Goal: Transaction & Acquisition: Purchase product/service

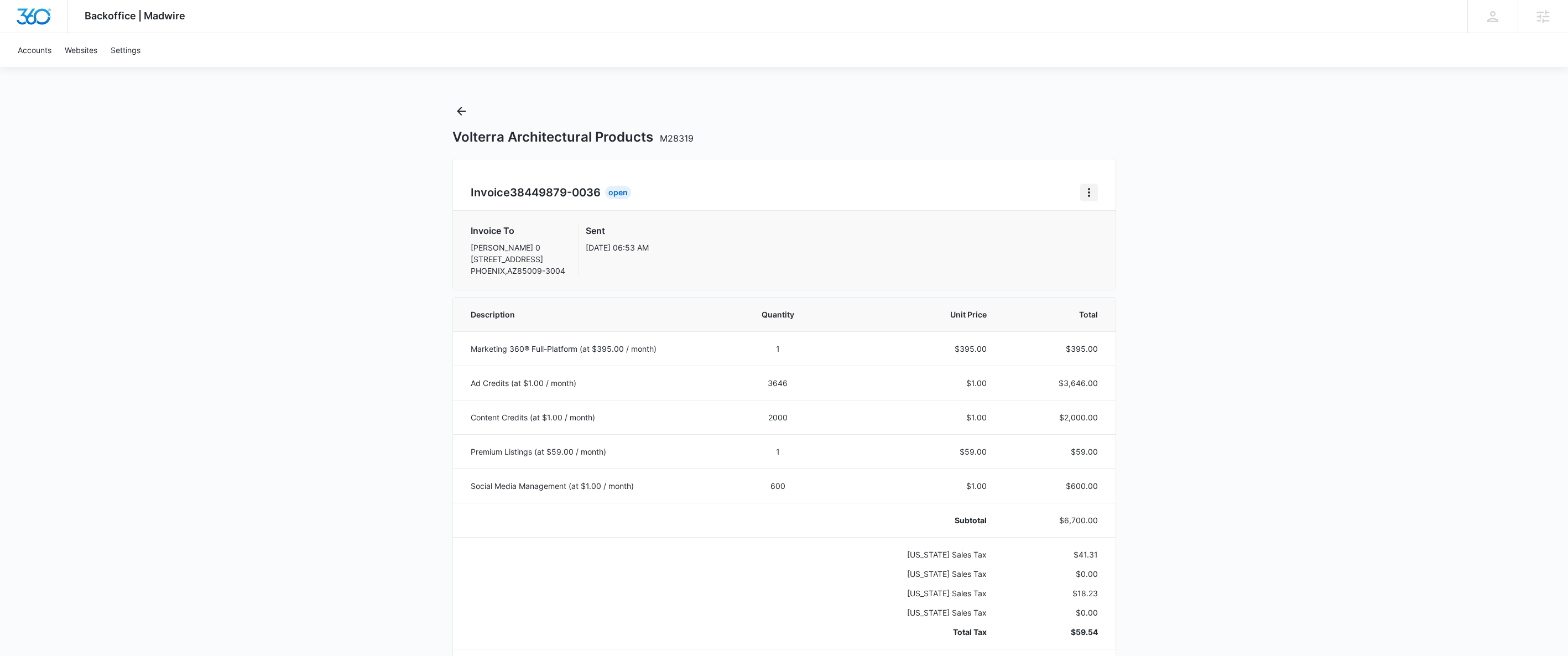
click at [1088, 193] on icon "Home" at bounding box center [1089, 192] width 3 height 9
click at [1110, 241] on div "Retry Payment" at bounding box center [1125, 240] width 64 height 8
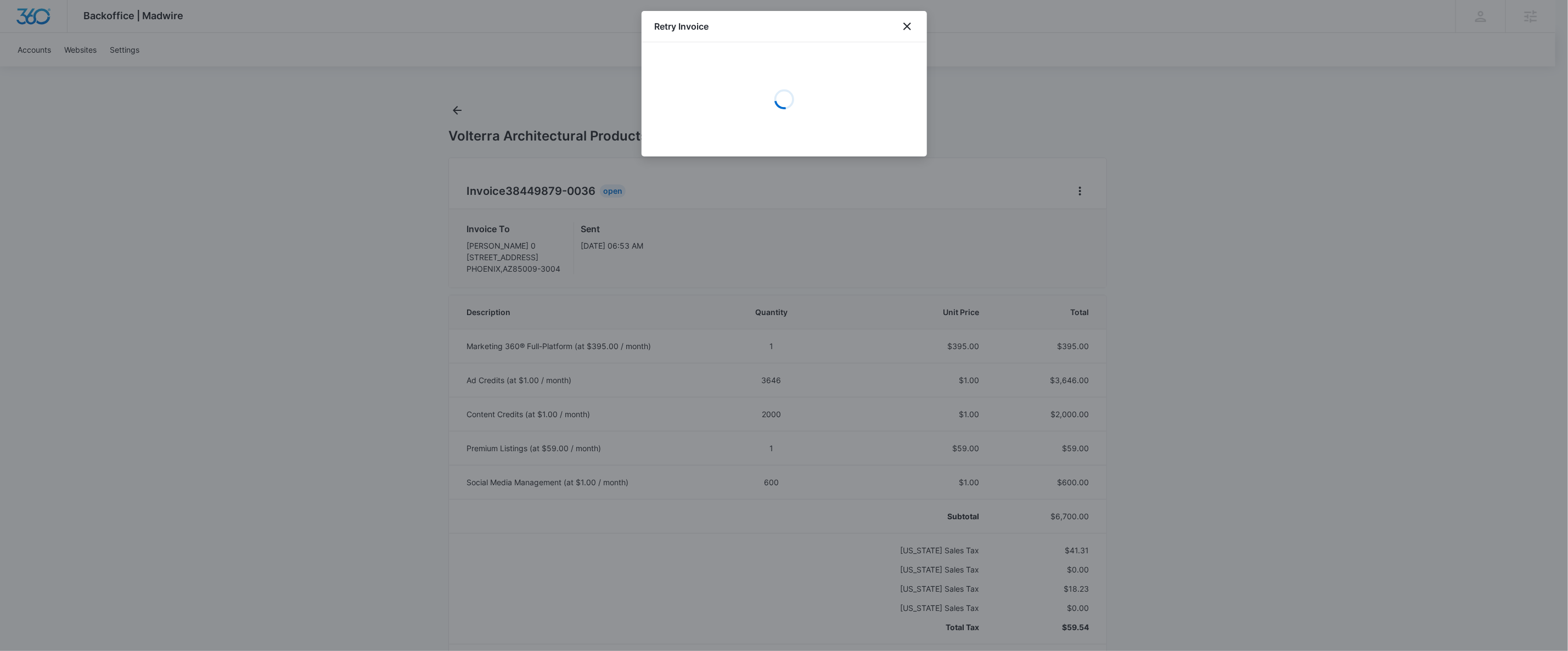
select select "pm_1MqftLA4n8RTgNjUfBsXKbQj"
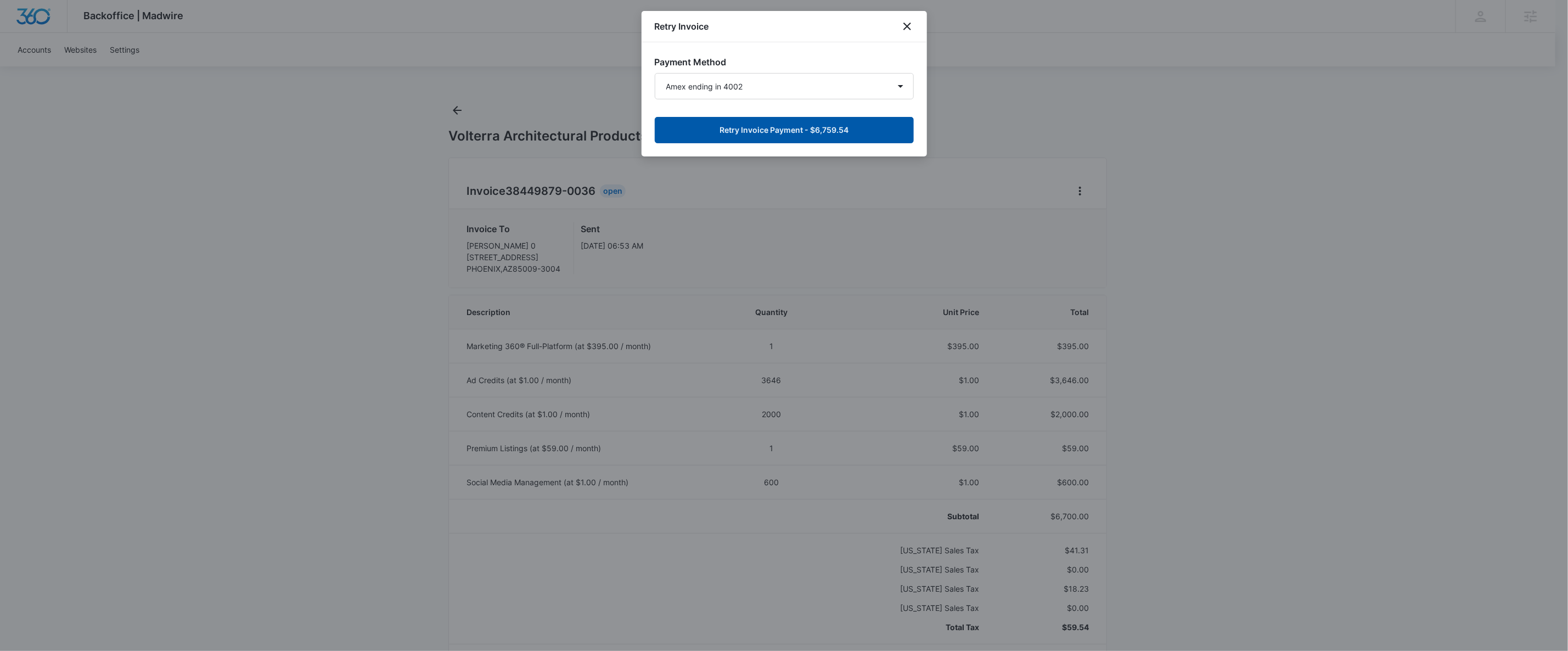
click at [857, 124] on button "Retry Invoice Payment - $6,759.54" at bounding box center [784, 130] width 259 height 26
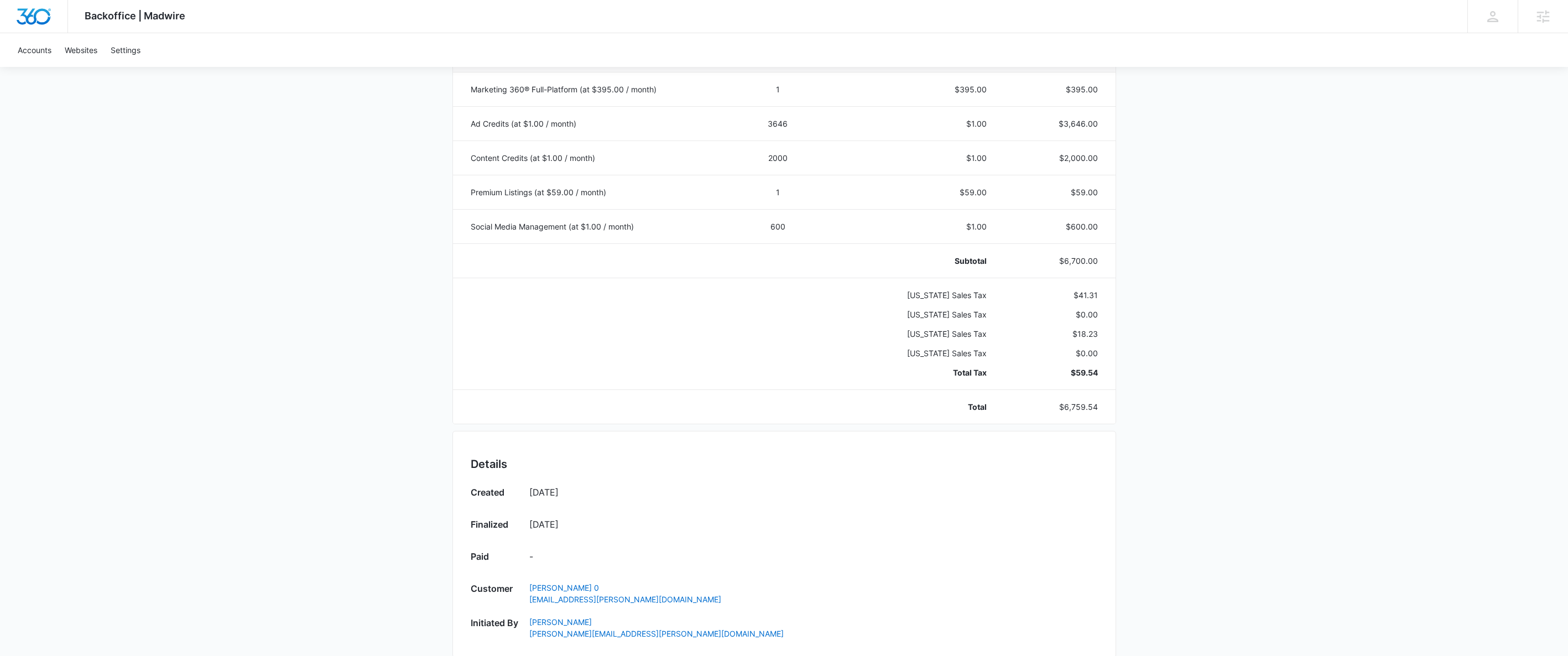
scroll to position [576, 0]
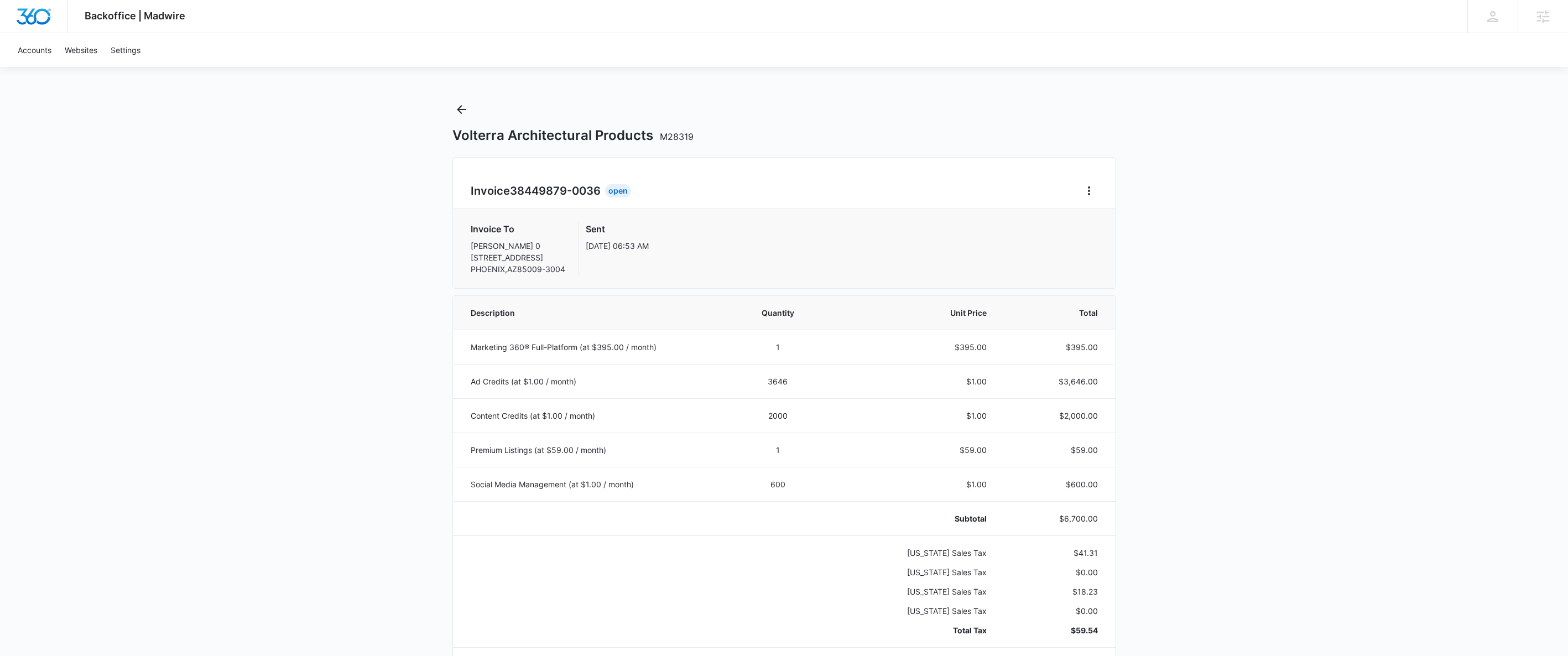
scroll to position [612, 0]
